Goal: Task Accomplishment & Management: Manage account settings

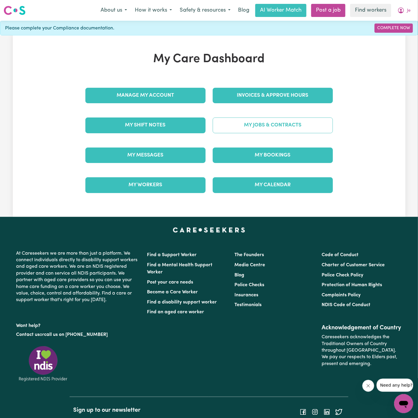
click at [302, 128] on link "My Jobs & Contracts" at bounding box center [273, 124] width 120 height 15
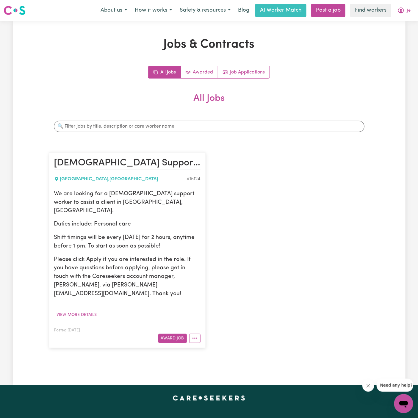
click at [256, 63] on div "Jobs & Contracts All Jobs Awarded Job Applications All Jobs Search jobs [DEMOGR…" at bounding box center [208, 202] width 327 height 330
click at [255, 67] on link "Job Applications" at bounding box center [243, 72] width 51 height 12
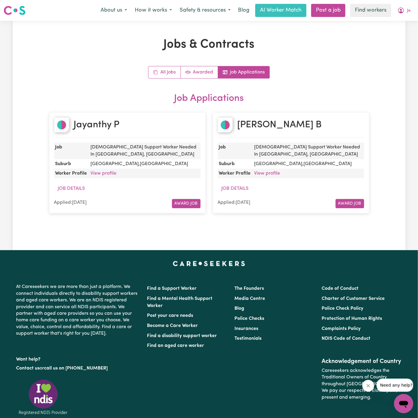
click at [166, 58] on div "Jobs & Contracts All Jobs Awarded Job Applications Job Applications Jayanthy P …" at bounding box center [208, 135] width 327 height 196
click at [165, 75] on link "All Jobs" at bounding box center [164, 72] width 32 height 12
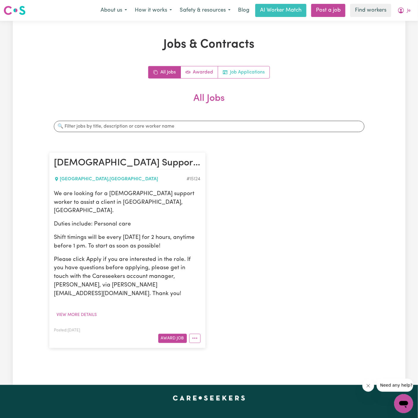
click at [257, 72] on link "Job Applications" at bounding box center [243, 72] width 51 height 12
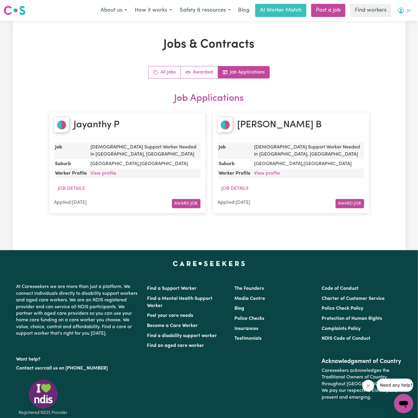
click at [410, 10] on button "Je" at bounding box center [403, 10] width 21 height 12
click at [410, 23] on link "My Dashboard" at bounding box center [390, 23] width 47 height 11
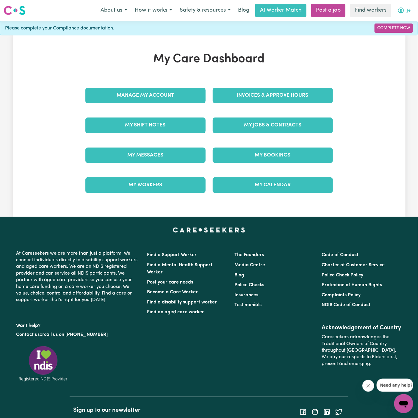
click at [405, 13] on button "Je" at bounding box center [403, 10] width 21 height 12
click at [390, 32] on link "Logout" at bounding box center [390, 34] width 47 height 11
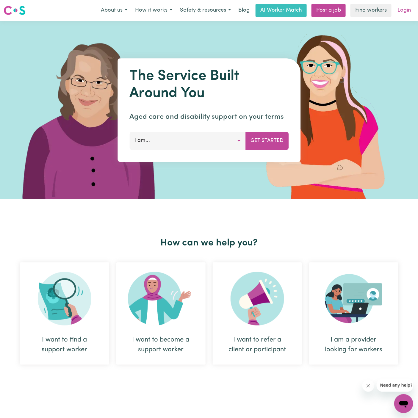
click at [401, 8] on link "Login" at bounding box center [404, 10] width 21 height 13
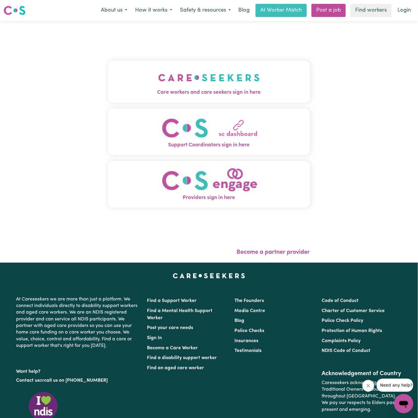
click at [179, 82] on img "Care workers and care seekers sign in here" at bounding box center [208, 78] width 101 height 22
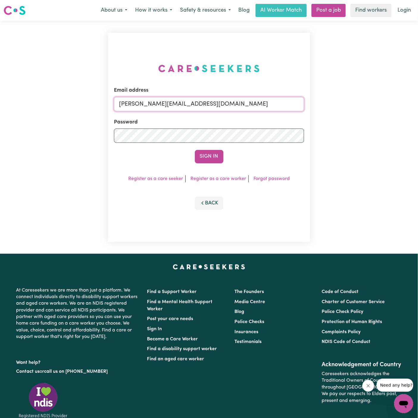
click at [242, 108] on input "[PERSON_NAME][EMAIL_ADDRESS][DOMAIN_NAME]" at bounding box center [209, 104] width 190 height 14
drag, startPoint x: 149, startPoint y: 103, endPoint x: 422, endPoint y: 112, distance: 272.4
click at [417, 112] on html "Menu About us How it works Safety & resources Blog AI Worker Match Post a job F…" at bounding box center [209, 248] width 418 height 496
type input "[EMAIL_ADDRESS][DOMAIN_NAME]"
click at [195, 150] on button "Sign In" at bounding box center [209, 156] width 29 height 13
